Goal: Task Accomplishment & Management: Manage account settings

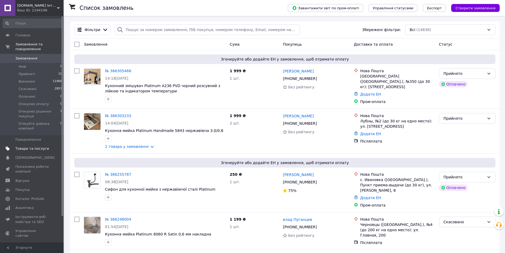
click at [34, 146] on span "Товари та послуги" at bounding box center [32, 148] width 34 height 5
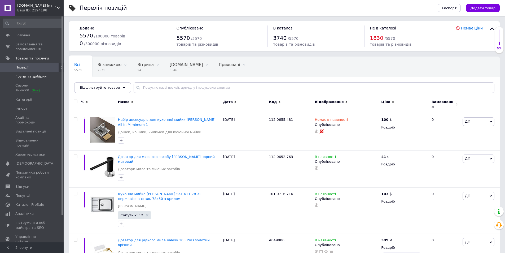
click at [30, 77] on span "Групи та добірки" at bounding box center [30, 76] width 31 height 5
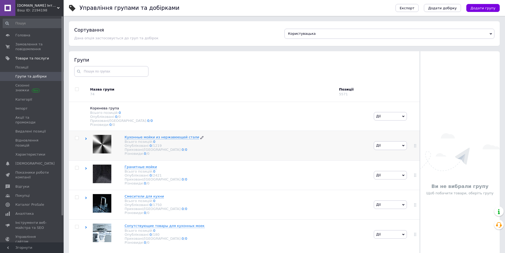
click at [151, 138] on span "Кухонные мойки из нержавеющей стали" at bounding box center [162, 137] width 75 height 4
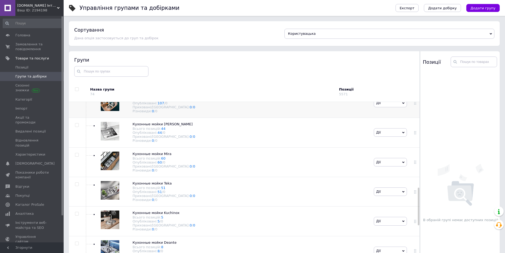
scroll to position [398, 0]
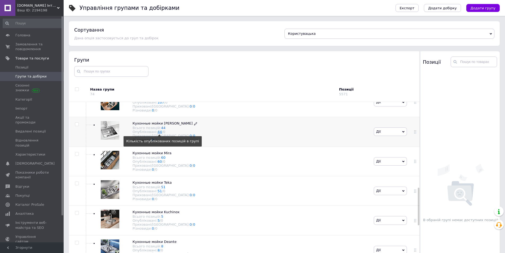
click at [158, 134] on link "44" at bounding box center [160, 132] width 5 height 4
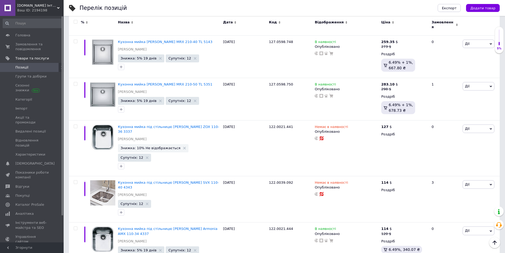
scroll to position [1487, 0]
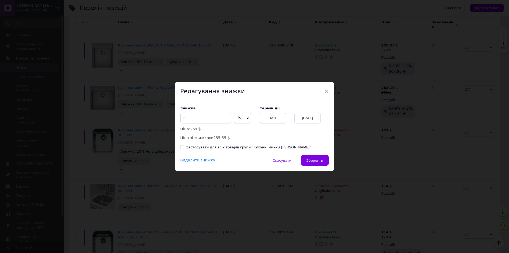
click at [183, 147] on label "Застосувати для всіх товарів групи "Кухонні мийки [PERSON_NAME]"" at bounding box center [245, 147] width 131 height 5
click at [183, 147] on input "Застосувати для всіх товарів групи "Кухонні мийки [PERSON_NAME]"" at bounding box center [181, 146] width 3 height 3
checkbox input "true"
click at [315, 159] on span "Зберегти" at bounding box center [315, 160] width 17 height 4
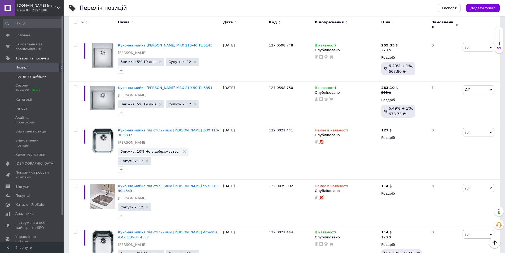
click at [28, 77] on span "Групи та добірки" at bounding box center [30, 76] width 31 height 5
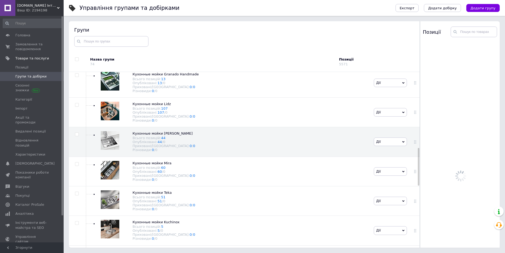
scroll to position [367, 0]
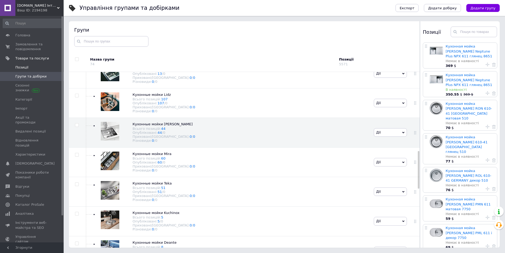
click at [24, 65] on span "Позиції" at bounding box center [21, 67] width 13 height 5
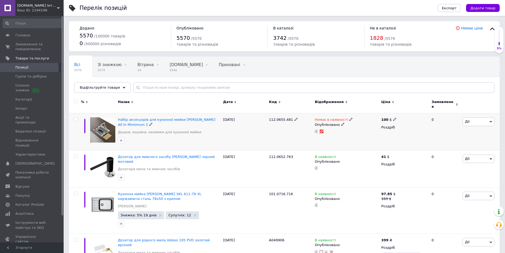
click at [468, 119] on span "Дії" at bounding box center [467, 121] width 5 height 4
click at [446, 143] on li "Копіювати" at bounding box center [459, 146] width 70 height 7
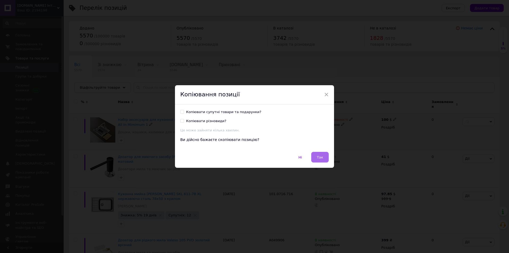
click at [322, 155] on span "Так" at bounding box center [320, 157] width 6 height 4
